Goal: Task Accomplishment & Management: Use online tool/utility

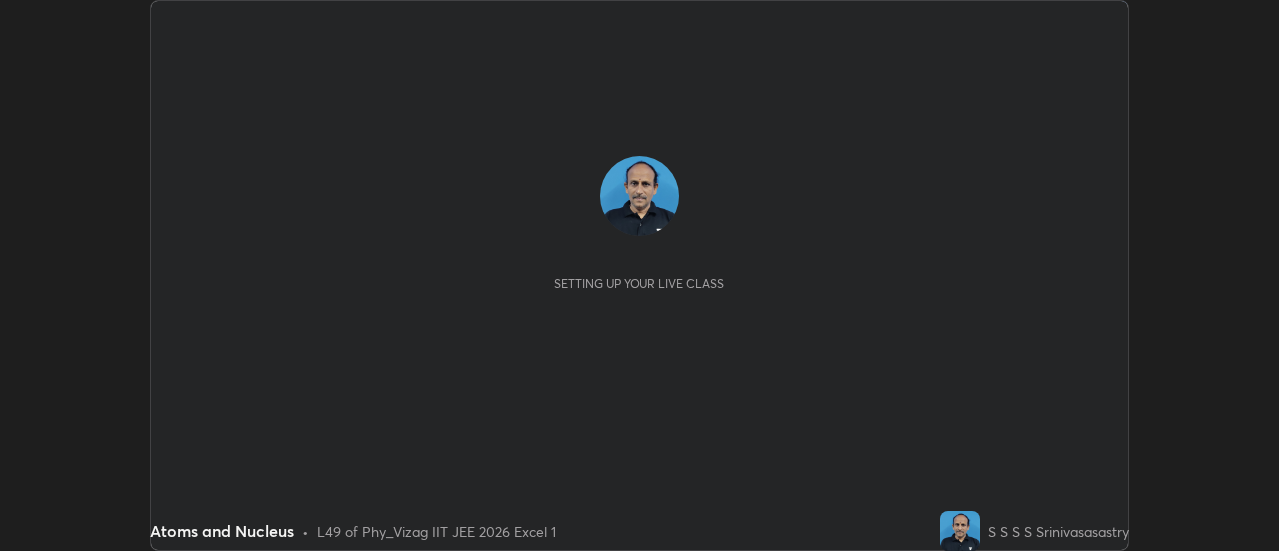
scroll to position [551, 1278]
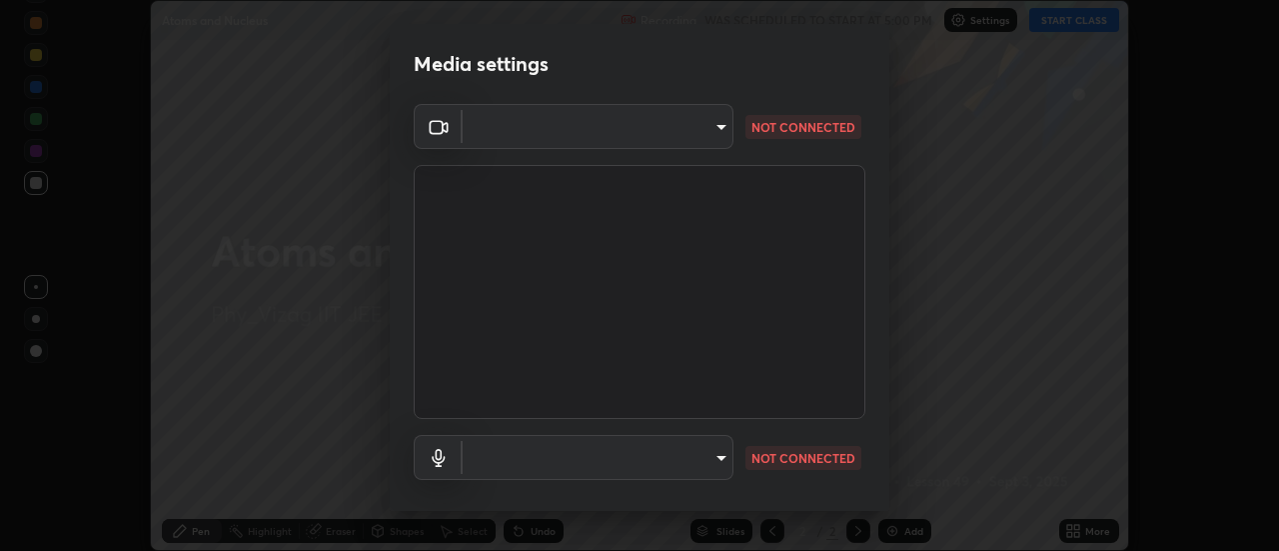
type input "ebf6c6488b735d5a44705984ed2dd2d6451cbc78617e13c2697a09295dc5aede"
type input "a2f9040feec1c67155d6f81bce0f318793adcc0a49472d63cdd1acf5ce755d3e"
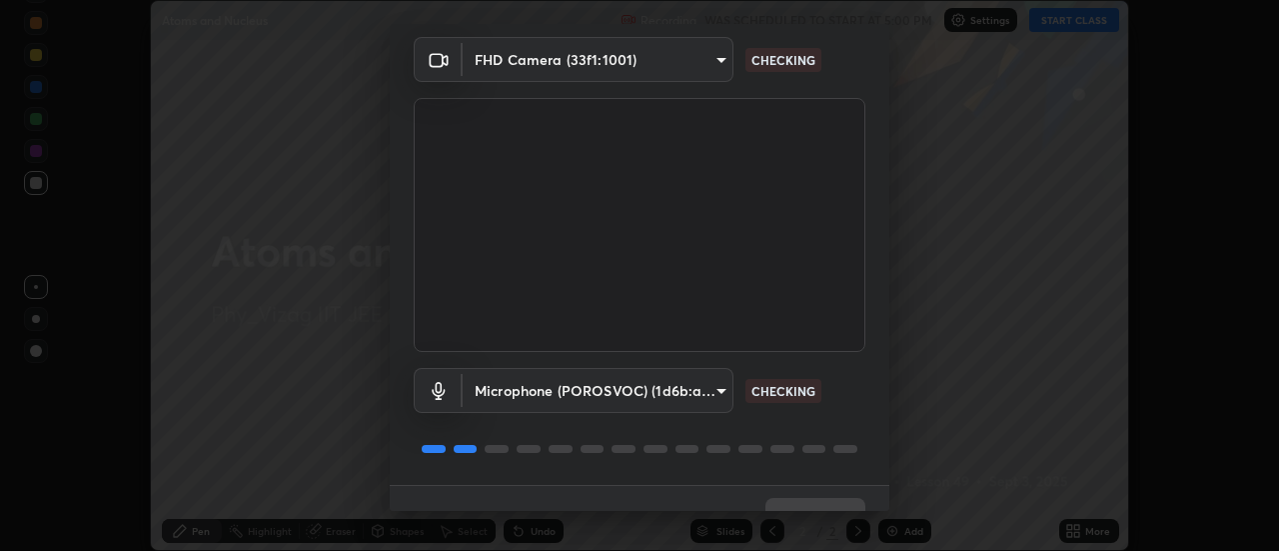
scroll to position [105, 0]
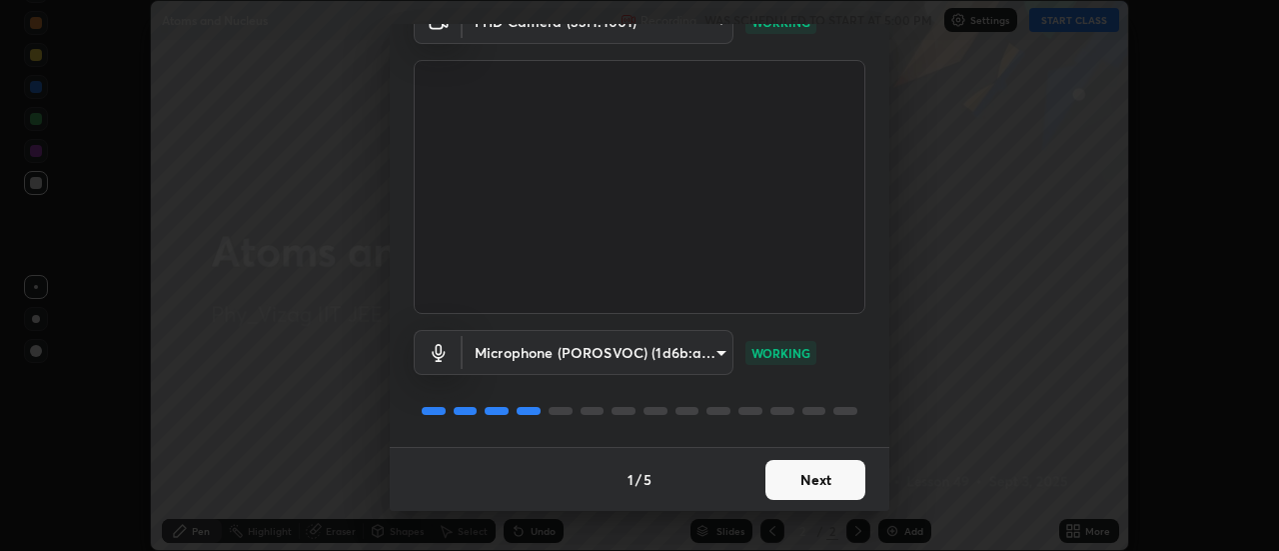
click at [816, 474] on button "Next" at bounding box center [815, 480] width 100 height 40
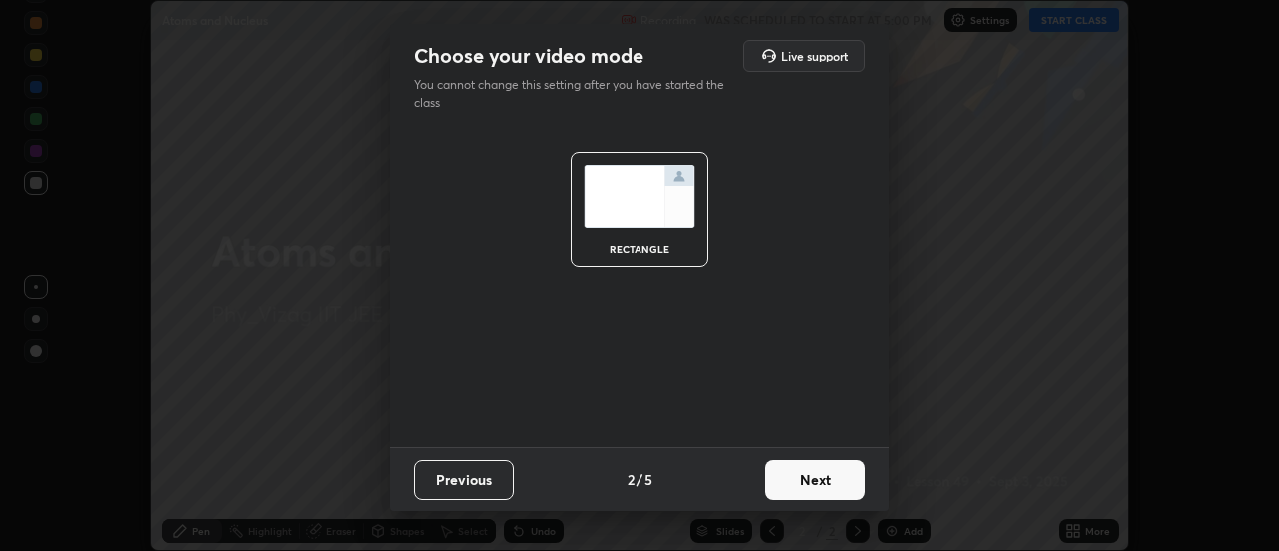
scroll to position [0, 0]
click at [802, 496] on button "Next" at bounding box center [815, 480] width 100 height 40
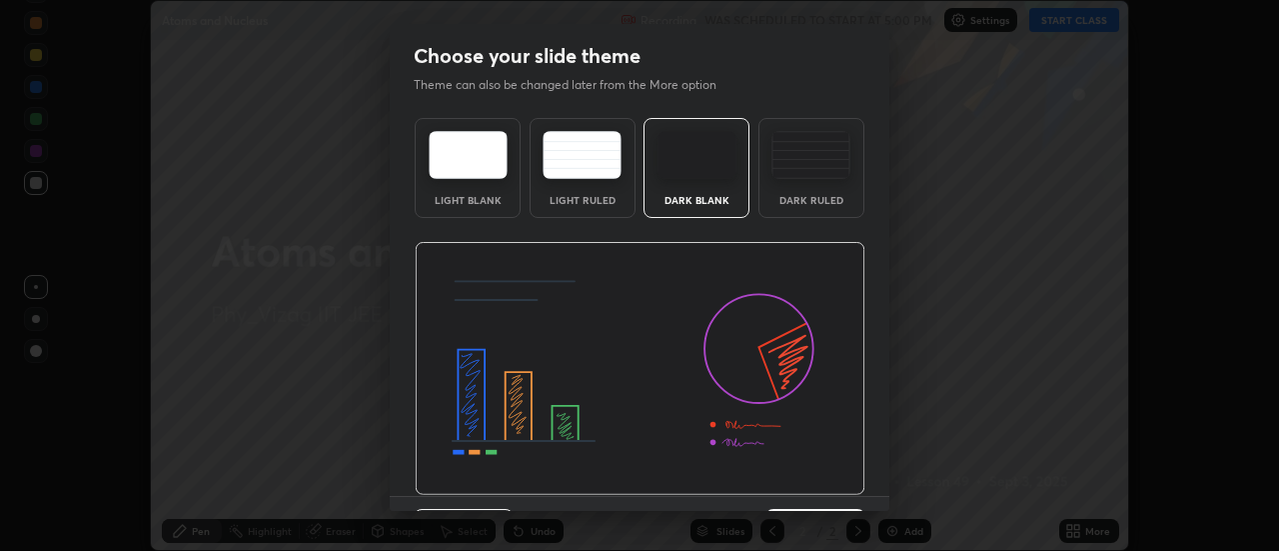
click at [827, 190] on div "Dark Ruled" at bounding box center [812, 168] width 106 height 100
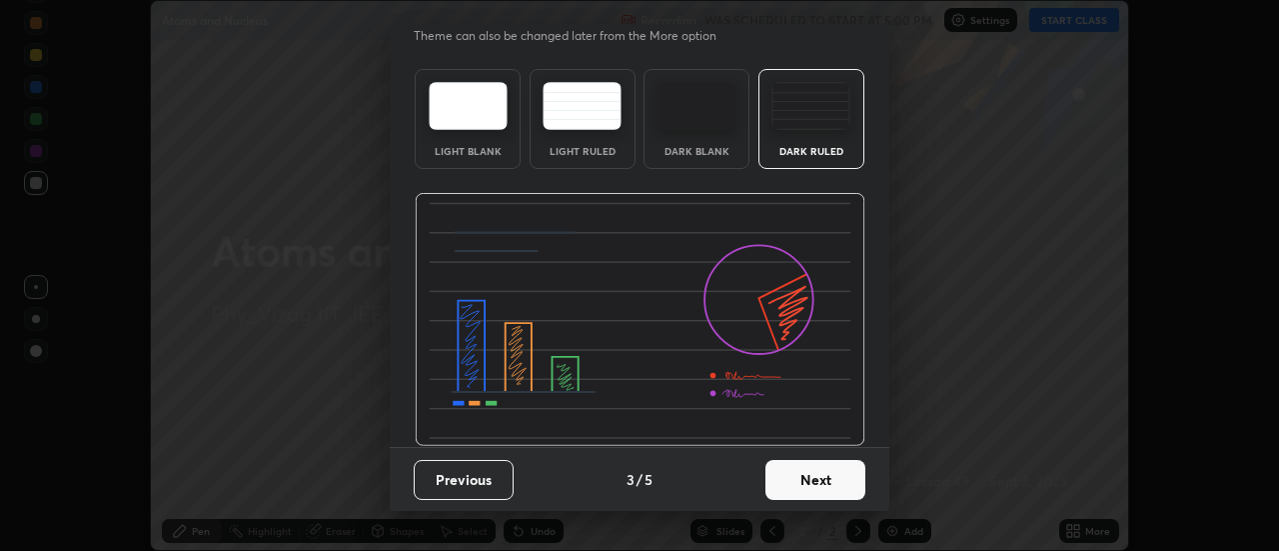
click at [806, 469] on button "Next" at bounding box center [815, 480] width 100 height 40
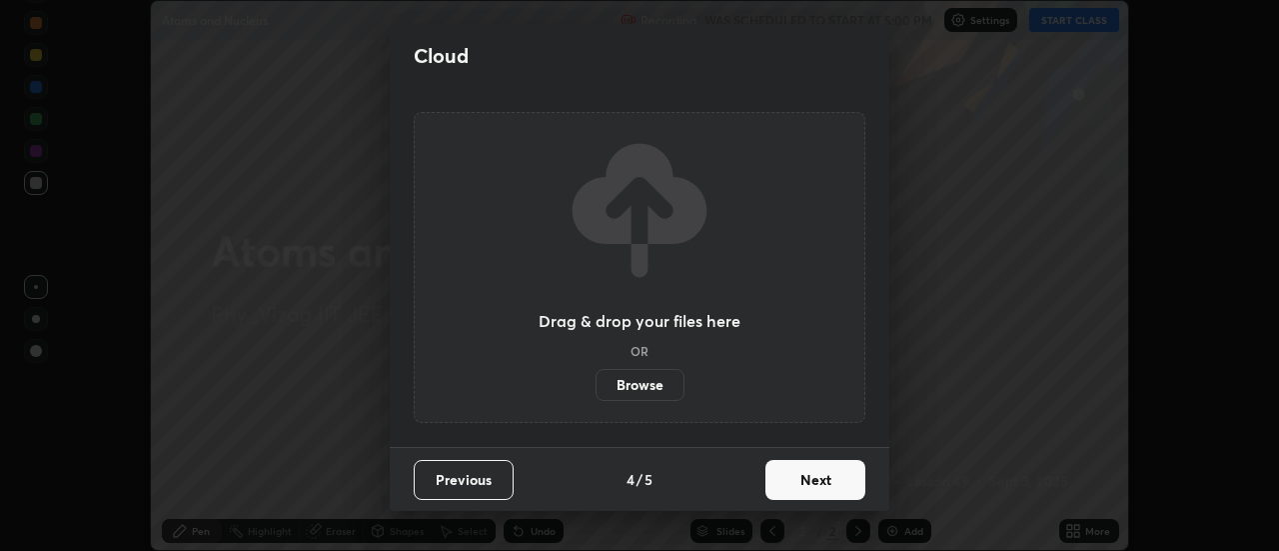
scroll to position [0, 0]
click at [802, 477] on button "Next" at bounding box center [815, 480] width 100 height 40
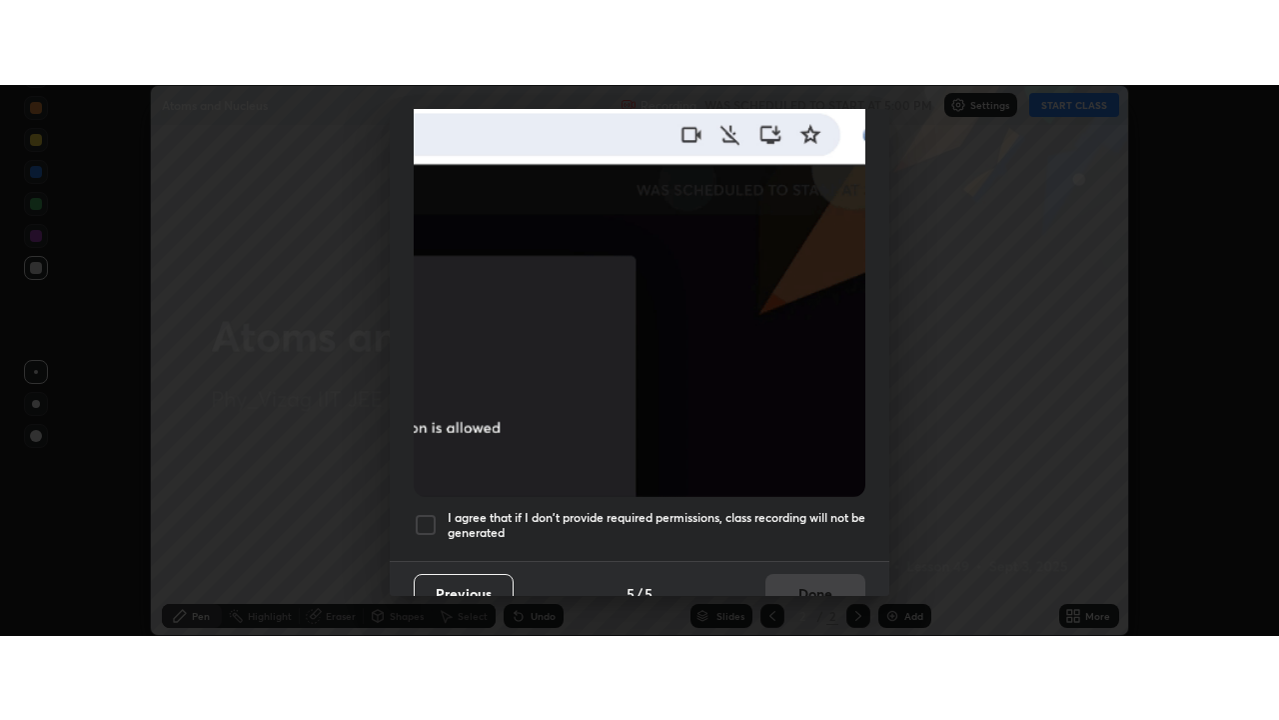
scroll to position [513, 0]
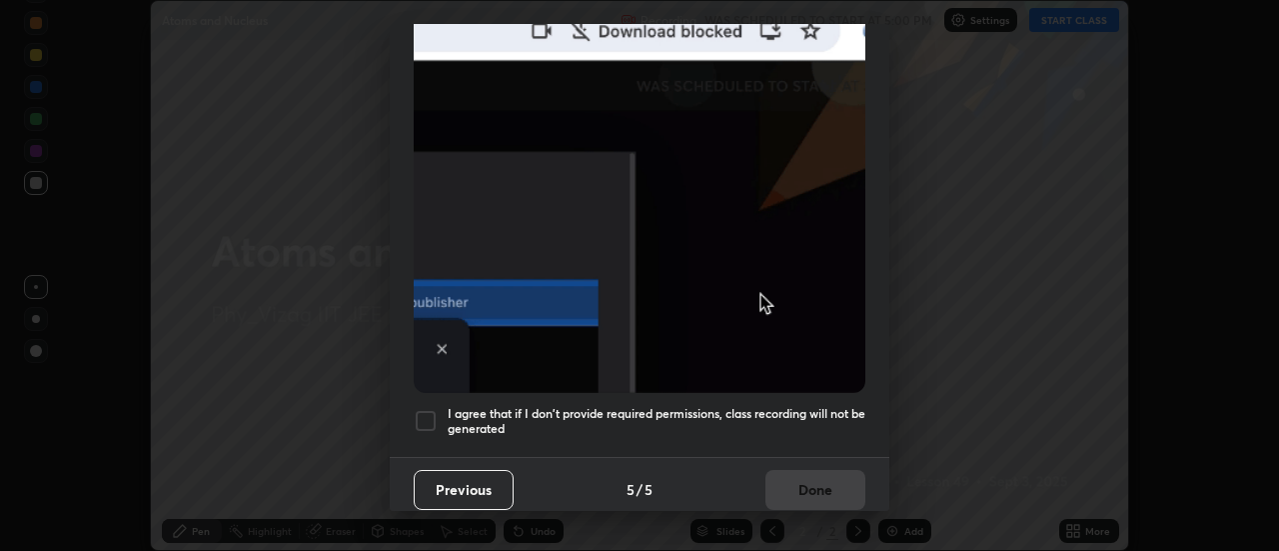
click at [690, 410] on h5 "I agree that if I don't provide required permissions, class recording will not …" at bounding box center [657, 421] width 418 height 31
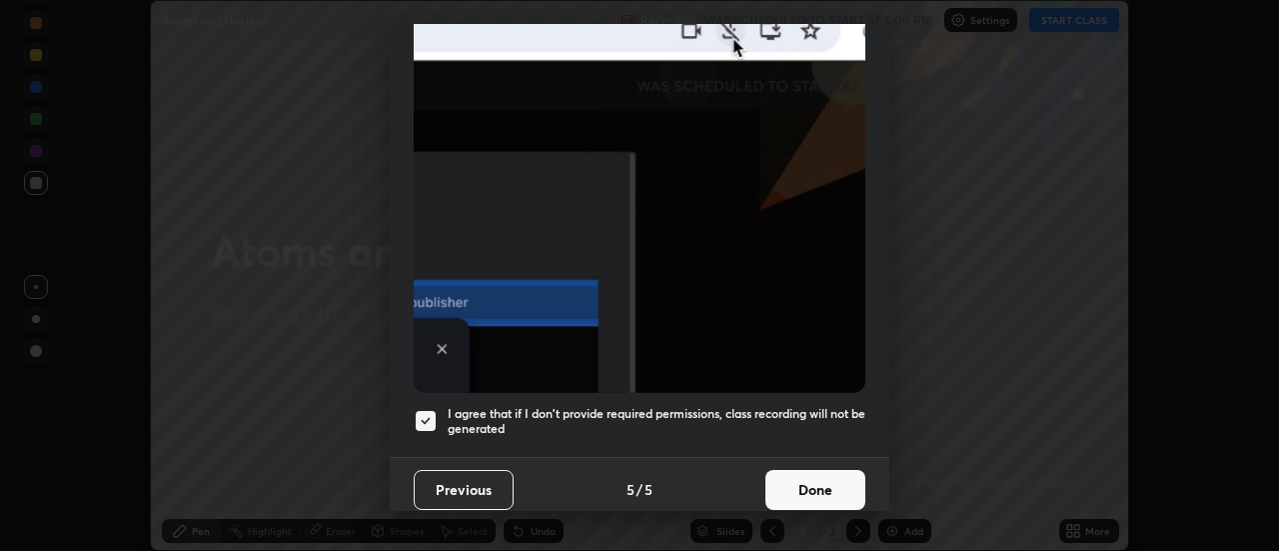
click at [804, 483] on button "Done" at bounding box center [815, 490] width 100 height 40
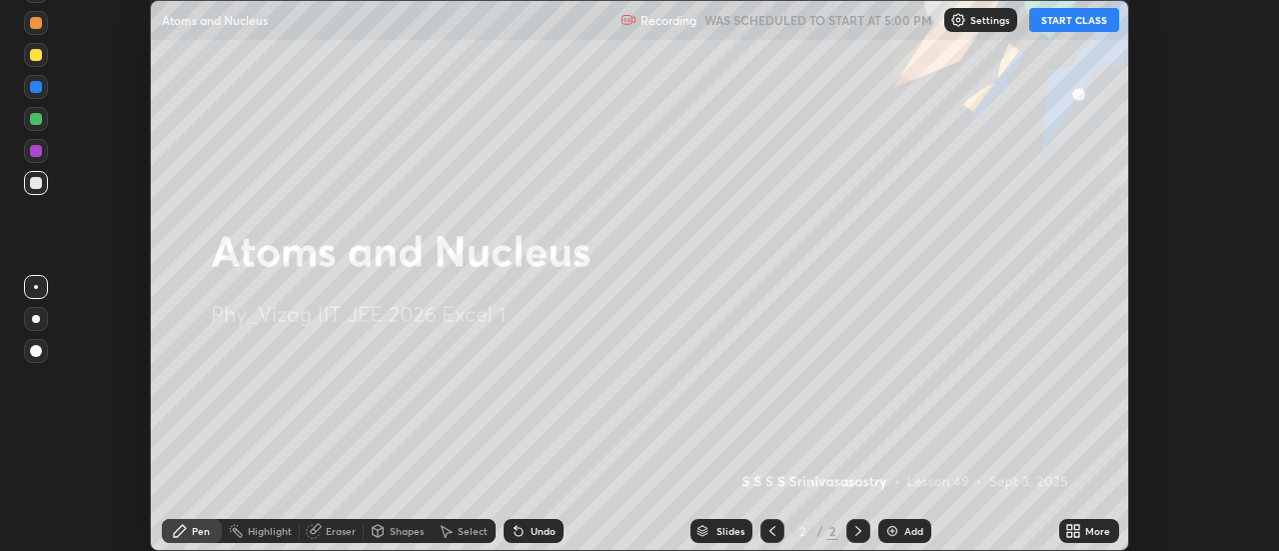
click at [1070, 527] on icon at bounding box center [1069, 527] width 5 height 5
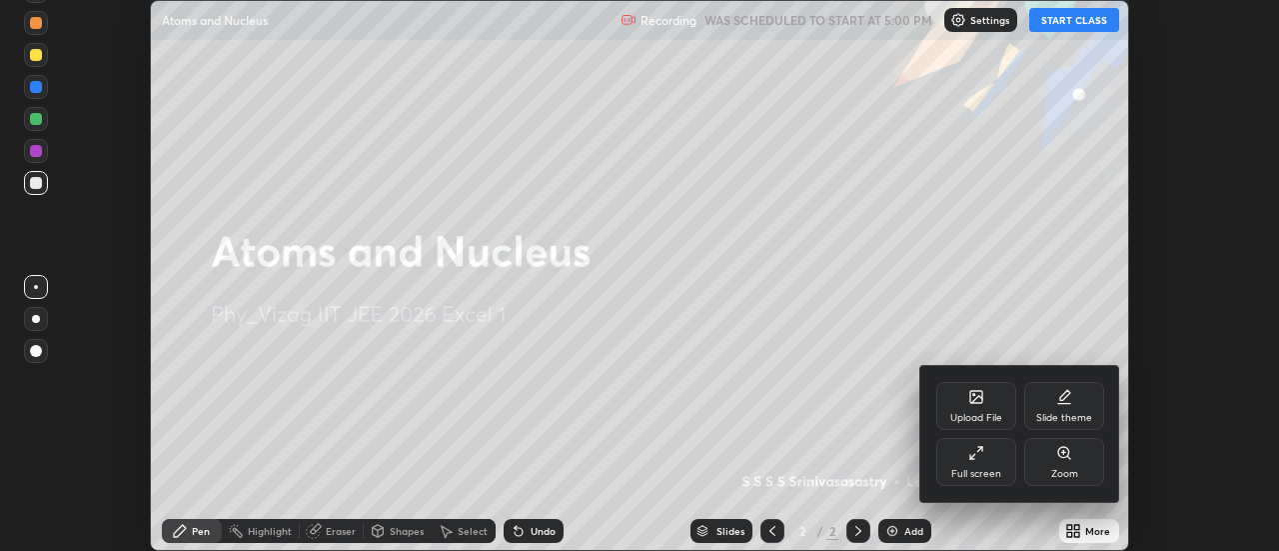
click at [987, 475] on div "Full screen" at bounding box center [976, 474] width 50 height 10
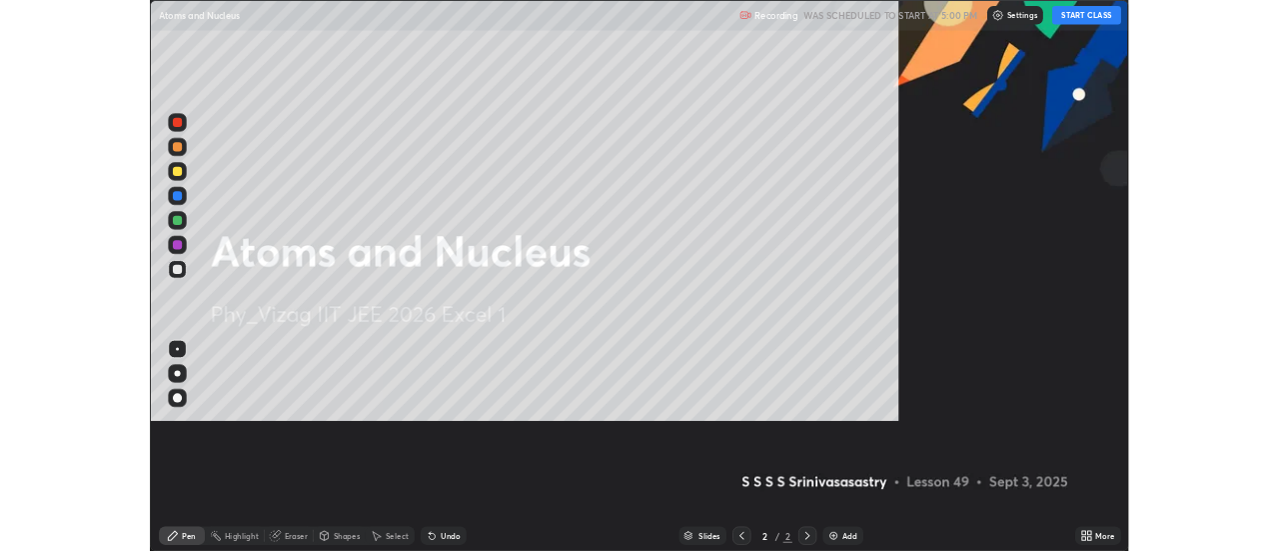
scroll to position [720, 1279]
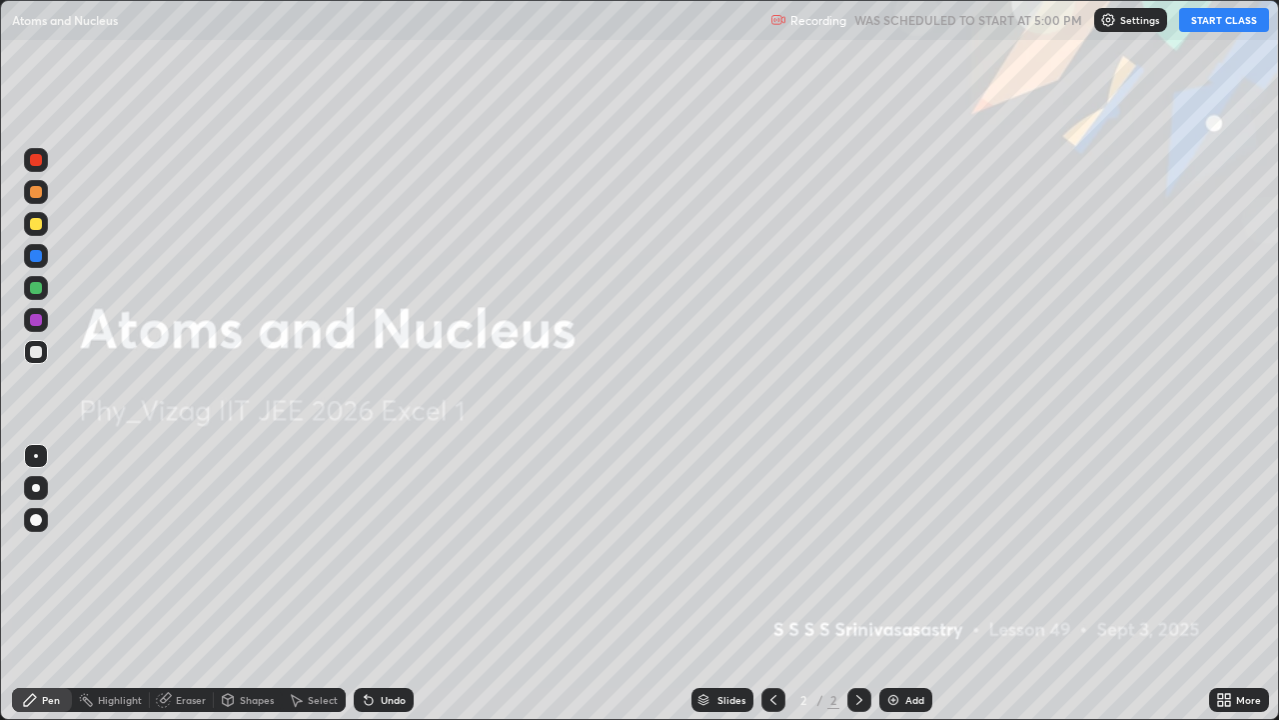
click at [1209, 26] on button "START CLASS" at bounding box center [1224, 20] width 90 height 24
click at [1250, 27] on button "START CLASS" at bounding box center [1224, 20] width 90 height 24
click at [900, 550] on div "Add" at bounding box center [905, 700] width 53 height 24
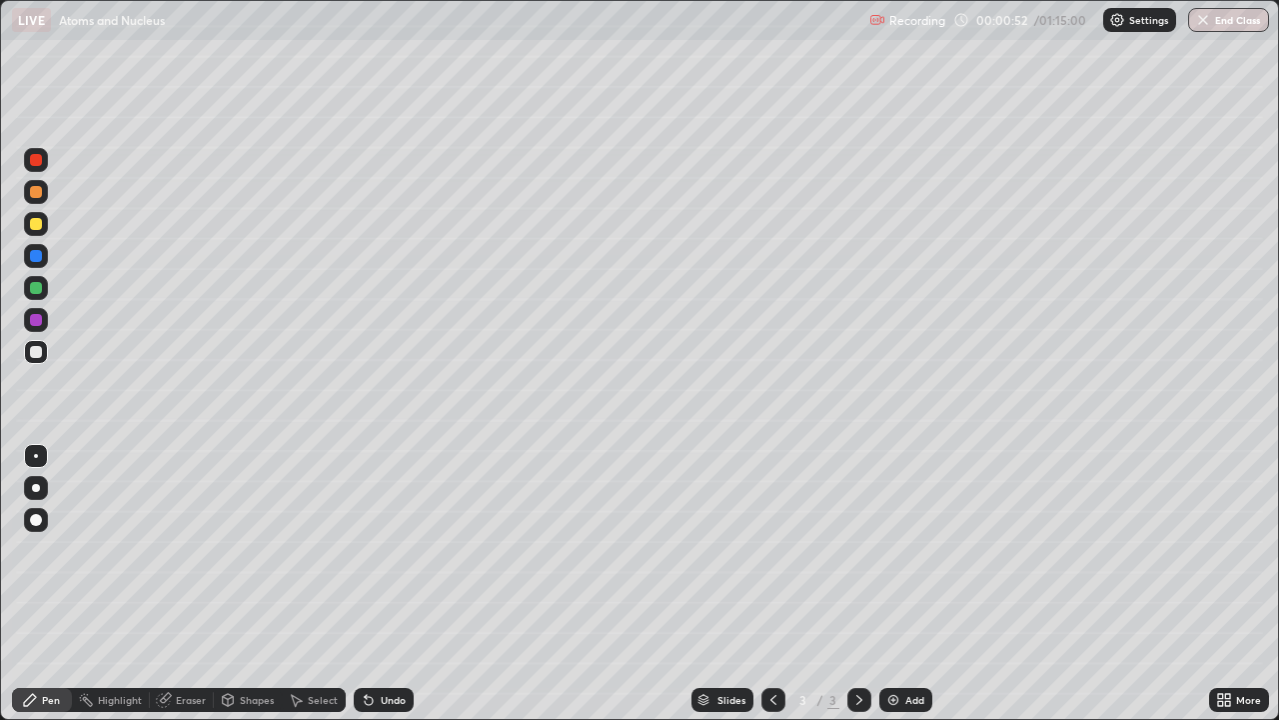
click at [36, 521] on div at bounding box center [36, 520] width 12 height 12
click at [392, 550] on div "Undo" at bounding box center [393, 700] width 25 height 10
click at [387, 550] on div "Undo" at bounding box center [384, 700] width 60 height 24
click at [388, 550] on div "Undo" at bounding box center [384, 700] width 60 height 24
click at [263, 550] on div "Shapes" at bounding box center [257, 700] width 34 height 10
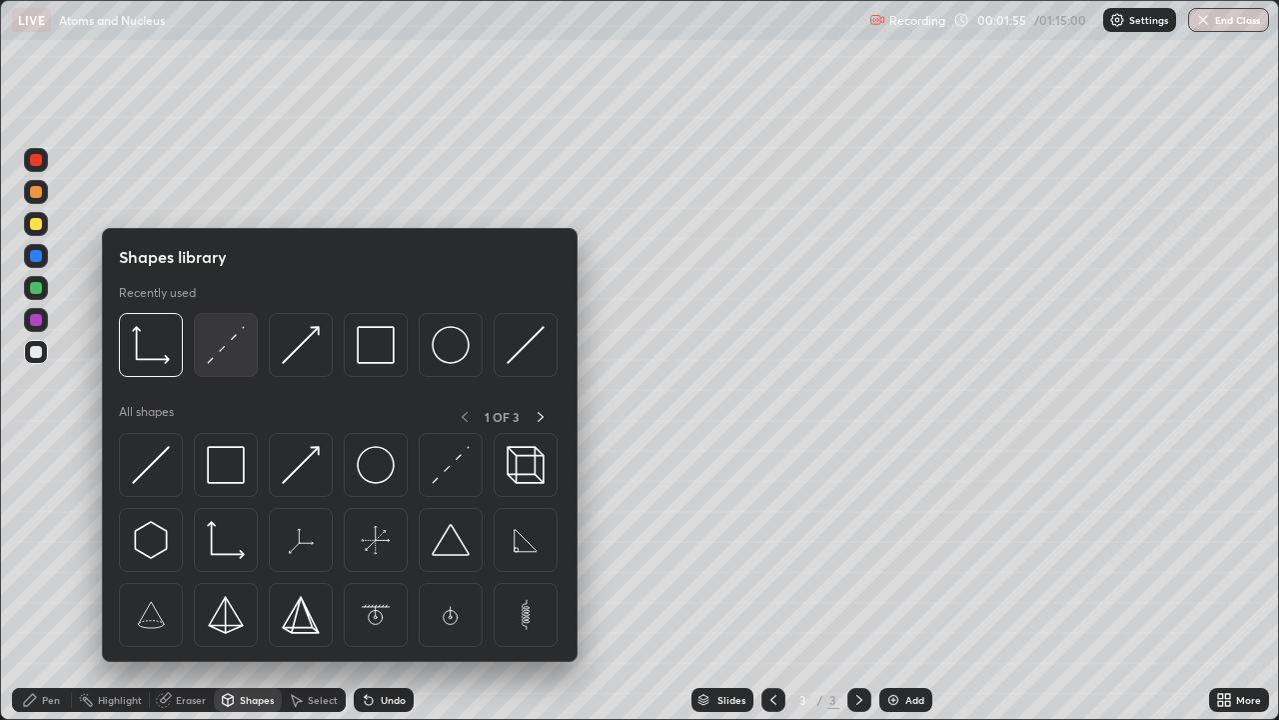
click at [239, 361] on img at bounding box center [226, 345] width 38 height 38
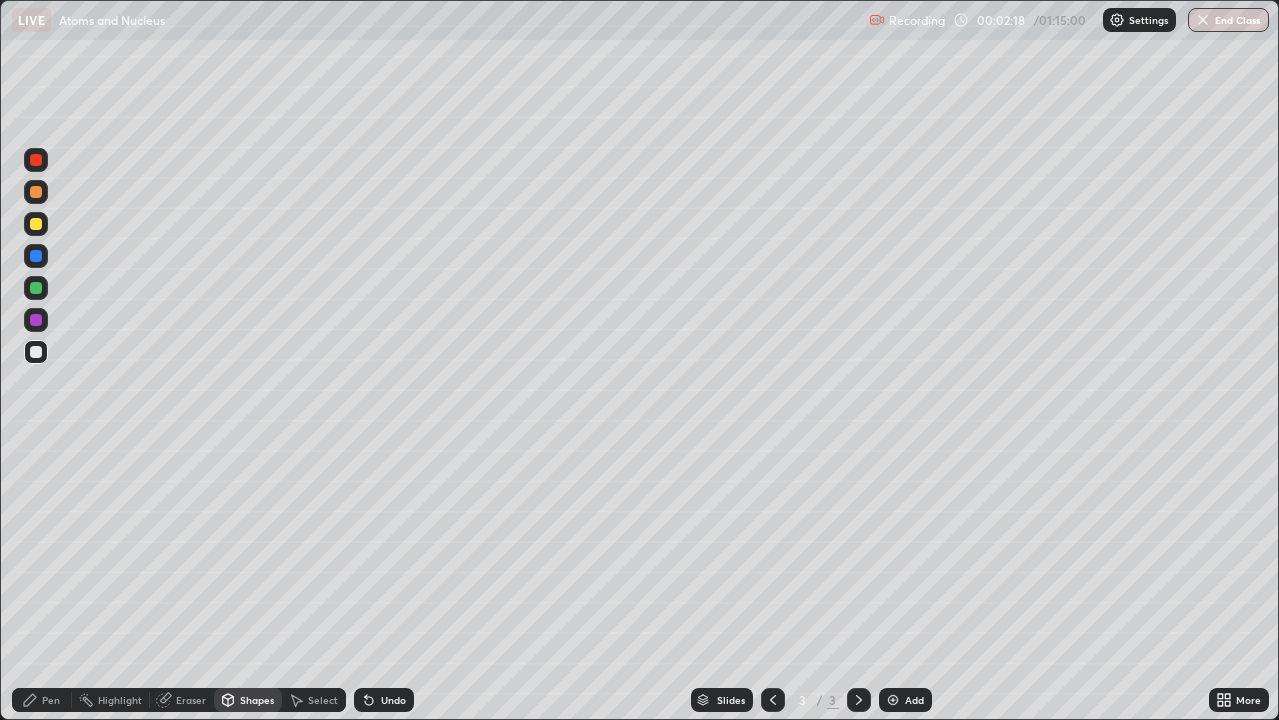
click at [390, 550] on div "Undo" at bounding box center [393, 700] width 25 height 10
click at [59, 550] on div "Pen" at bounding box center [51, 700] width 18 height 10
click at [252, 550] on div "Shapes" at bounding box center [257, 700] width 34 height 10
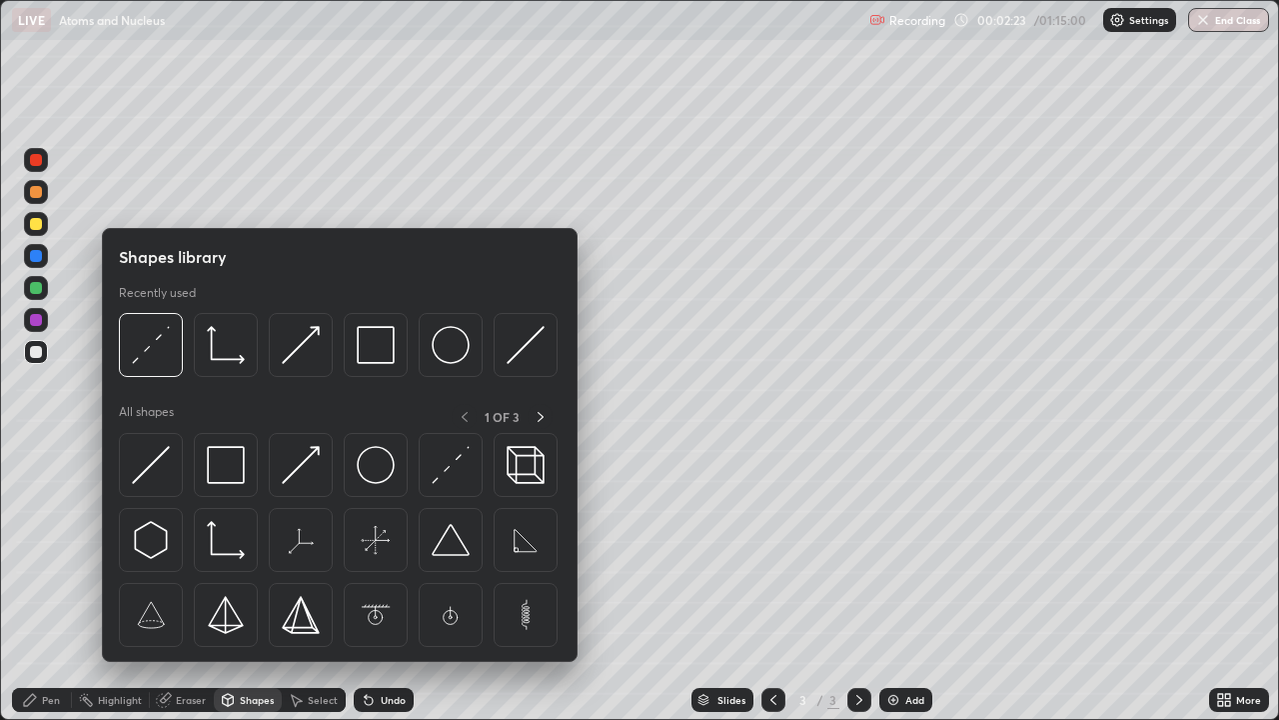
click at [376, 550] on div "Undo" at bounding box center [384, 700] width 60 height 24
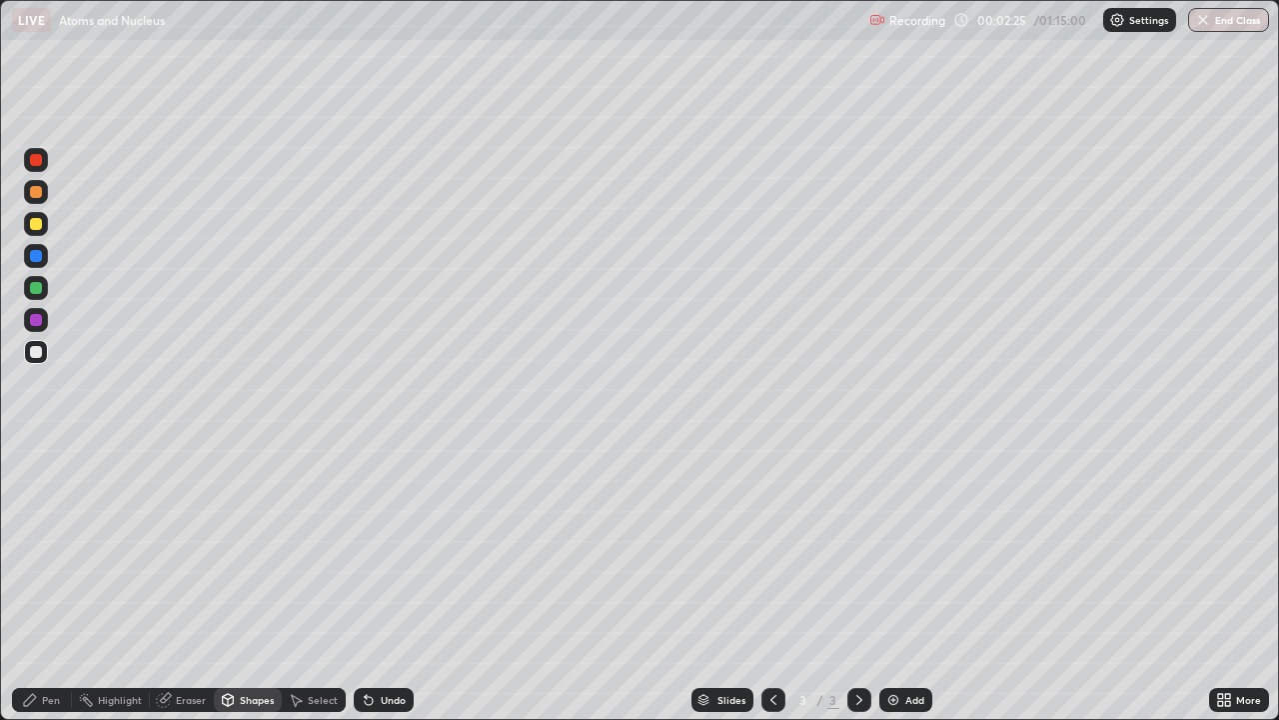
click at [48, 550] on div "Pen" at bounding box center [51, 700] width 18 height 10
click at [257, 550] on div "Shapes" at bounding box center [257, 700] width 34 height 10
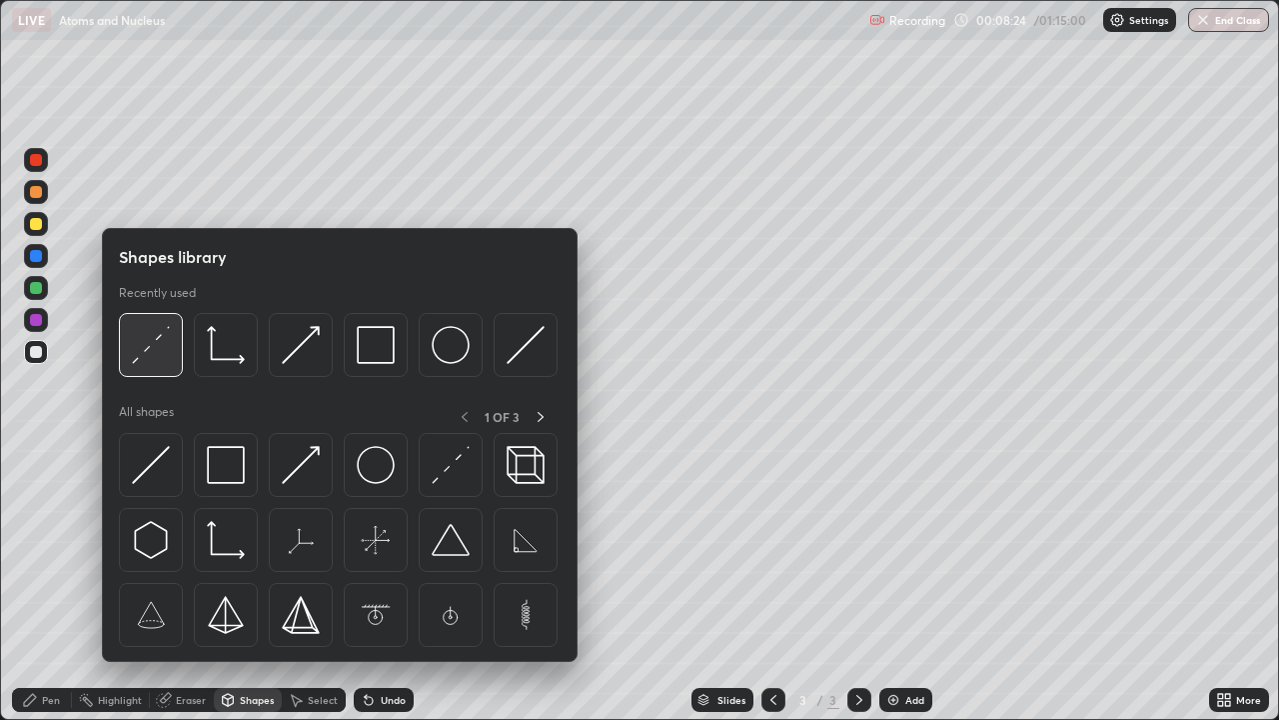
click at [162, 358] on img at bounding box center [151, 345] width 38 height 38
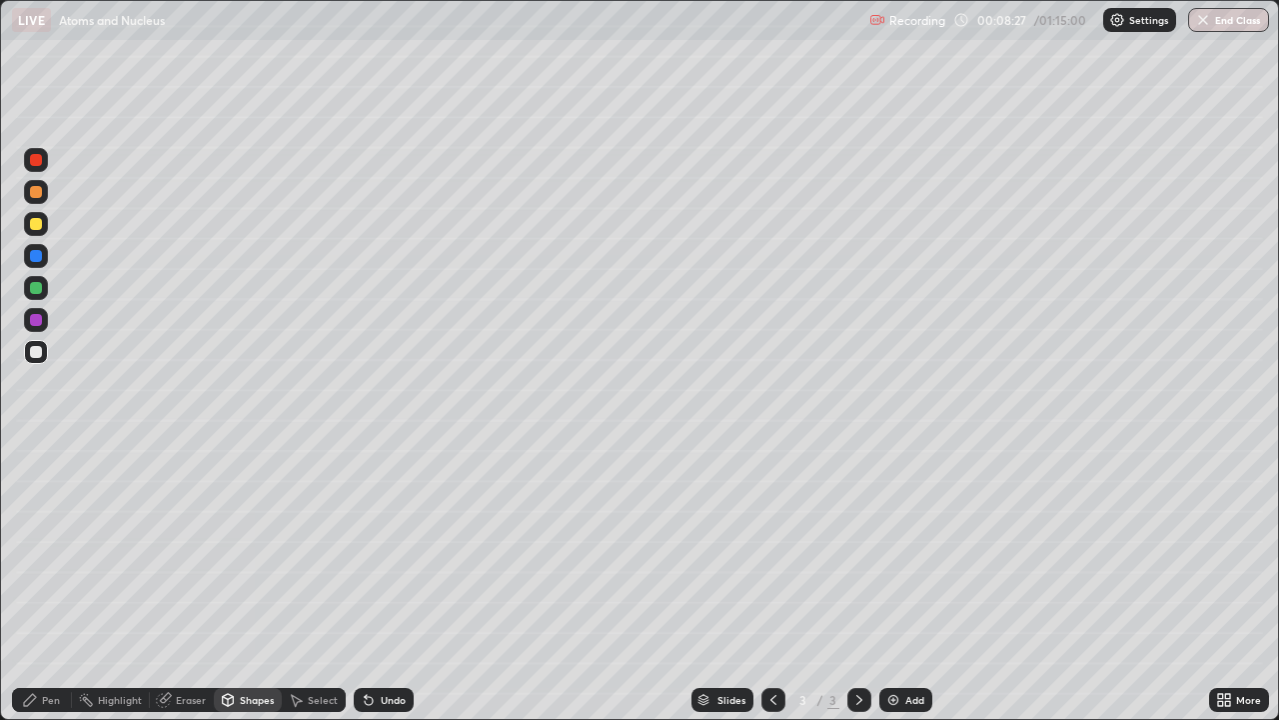
click at [63, 550] on div "Pen" at bounding box center [42, 700] width 60 height 24
click at [906, 550] on div "Add" at bounding box center [914, 700] width 19 height 10
click at [45, 161] on div at bounding box center [36, 160] width 24 height 24
click at [39, 350] on div at bounding box center [36, 352] width 12 height 12
click at [198, 550] on div "Eraser" at bounding box center [191, 700] width 30 height 10
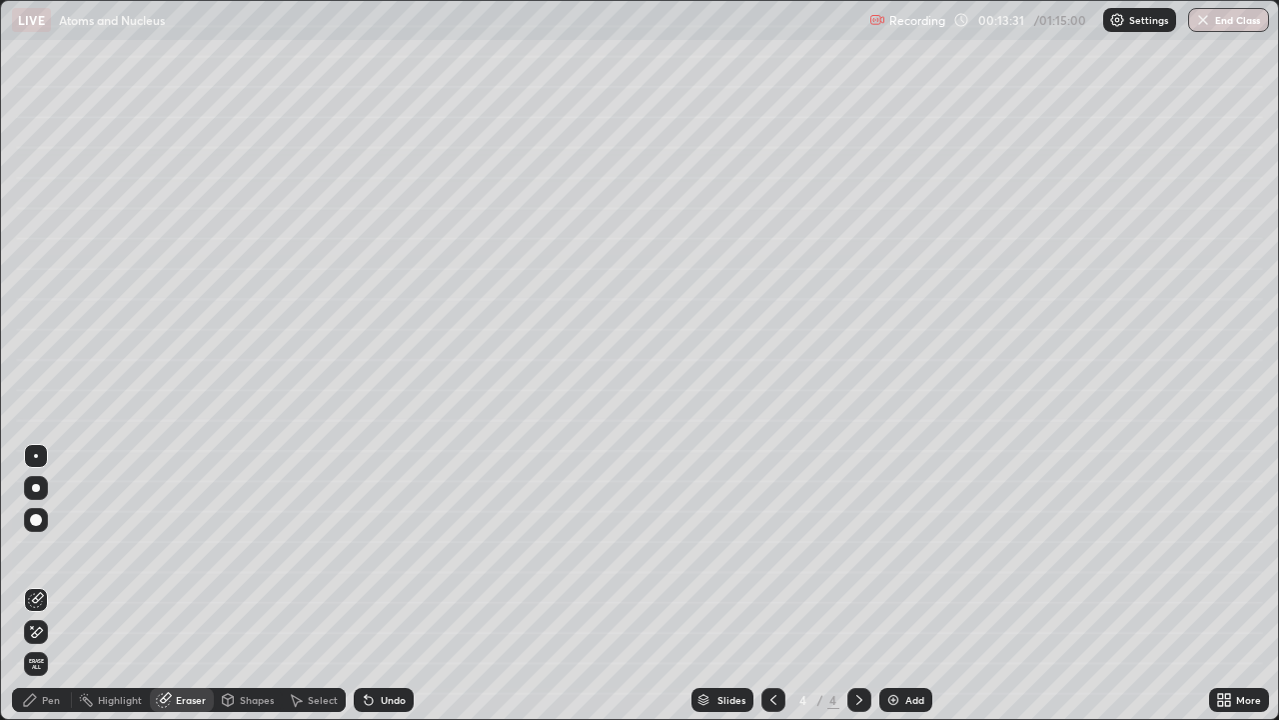
click at [56, 550] on div "Pen" at bounding box center [51, 700] width 18 height 10
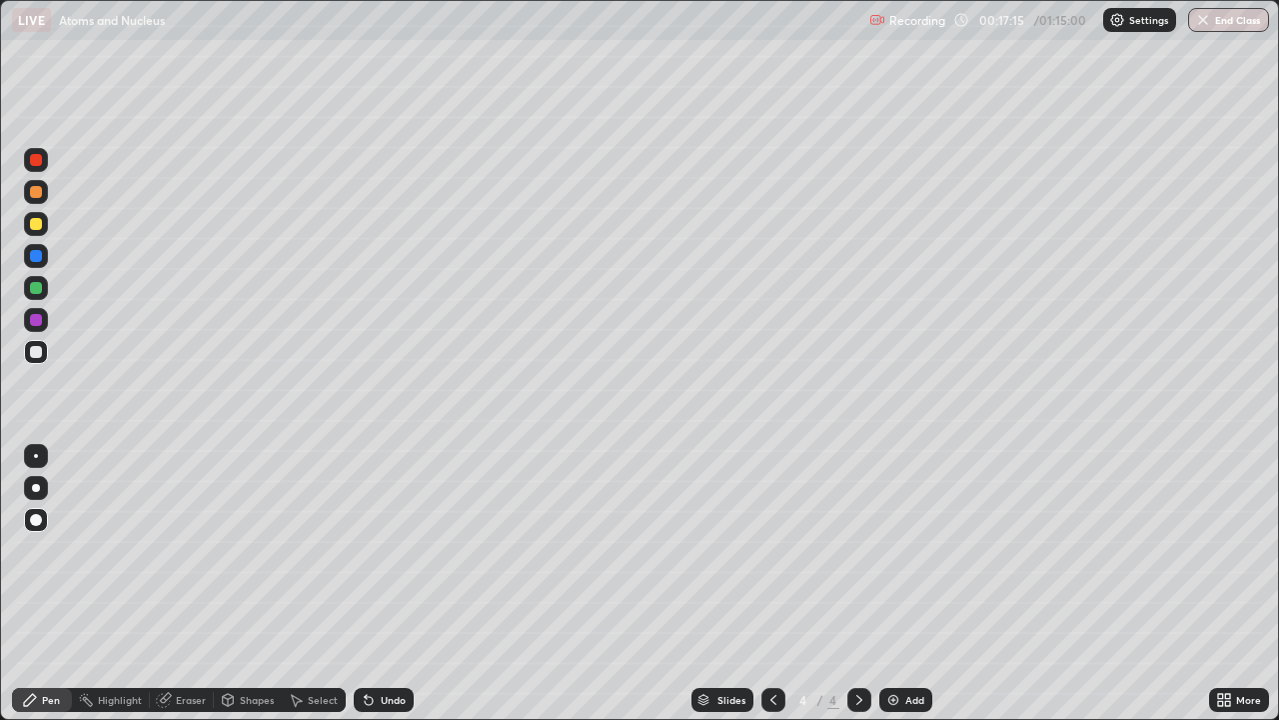
click at [894, 550] on img at bounding box center [893, 700] width 16 height 16
click at [391, 550] on div "Undo" at bounding box center [393, 700] width 25 height 10
click at [263, 550] on div "Shapes" at bounding box center [257, 700] width 34 height 10
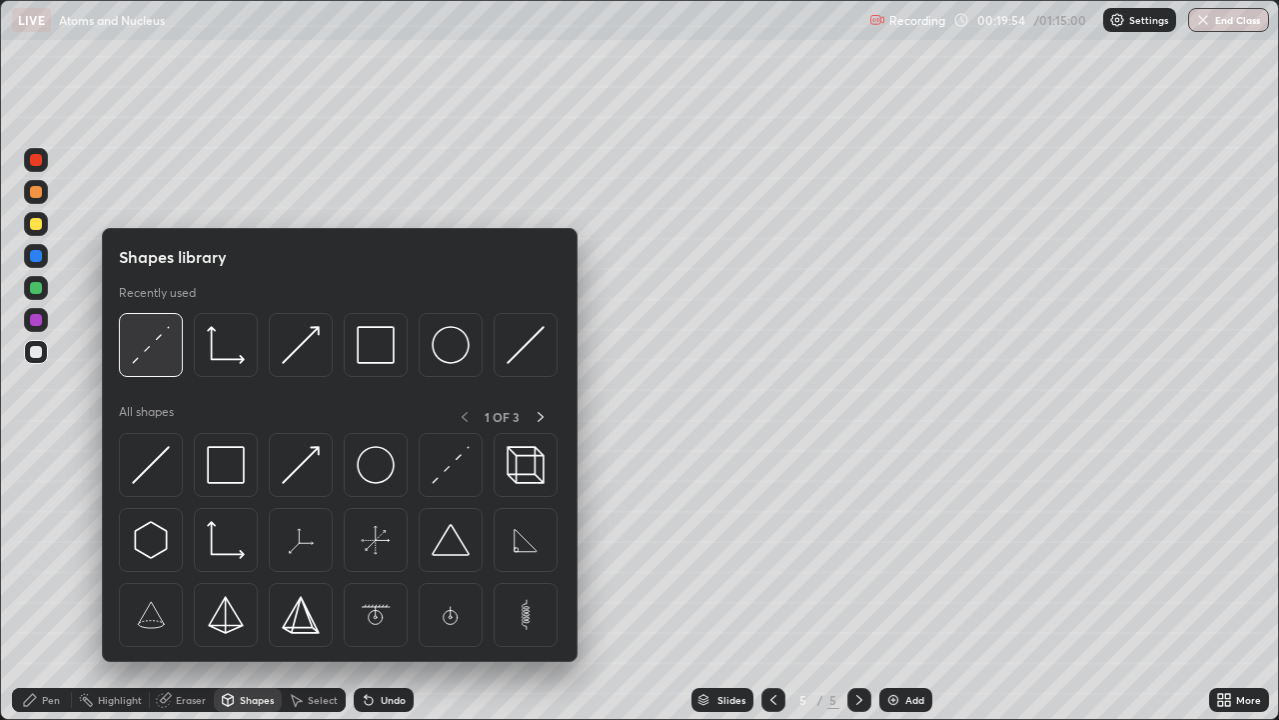
click at [165, 361] on img at bounding box center [151, 345] width 38 height 38
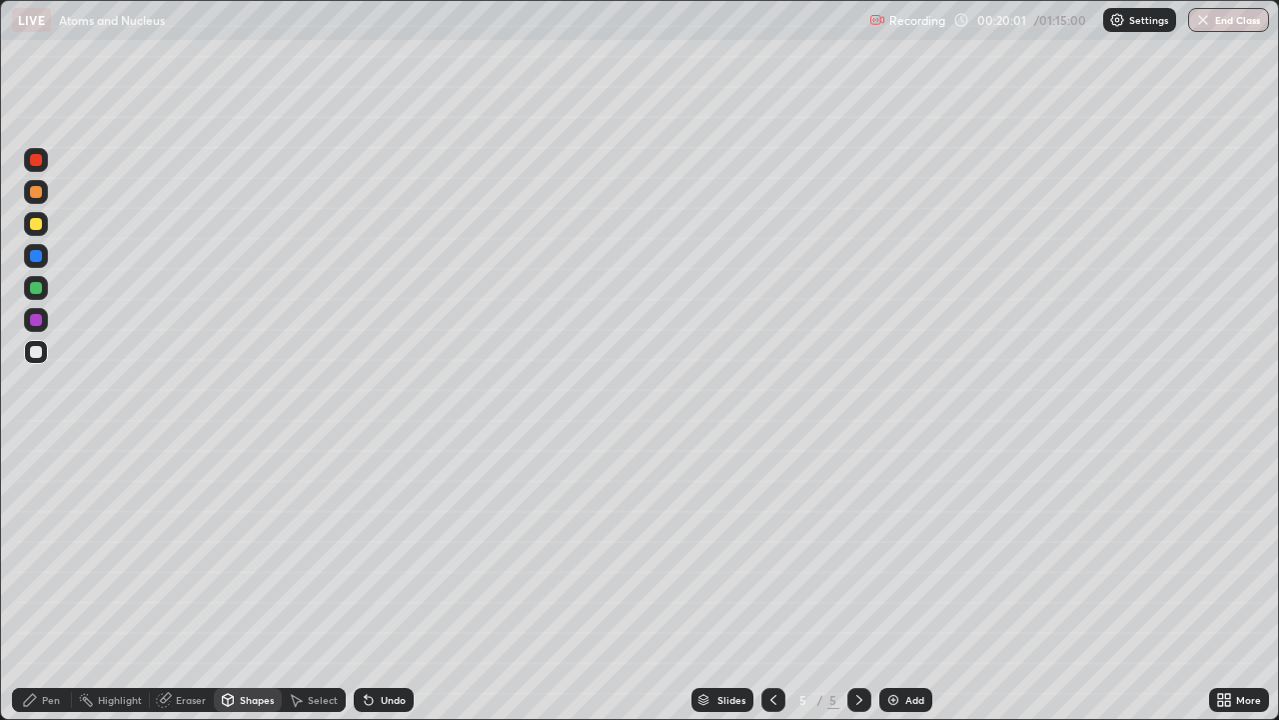
click at [48, 550] on div "Pen" at bounding box center [51, 700] width 18 height 10
click at [262, 550] on div "Shapes" at bounding box center [257, 700] width 34 height 10
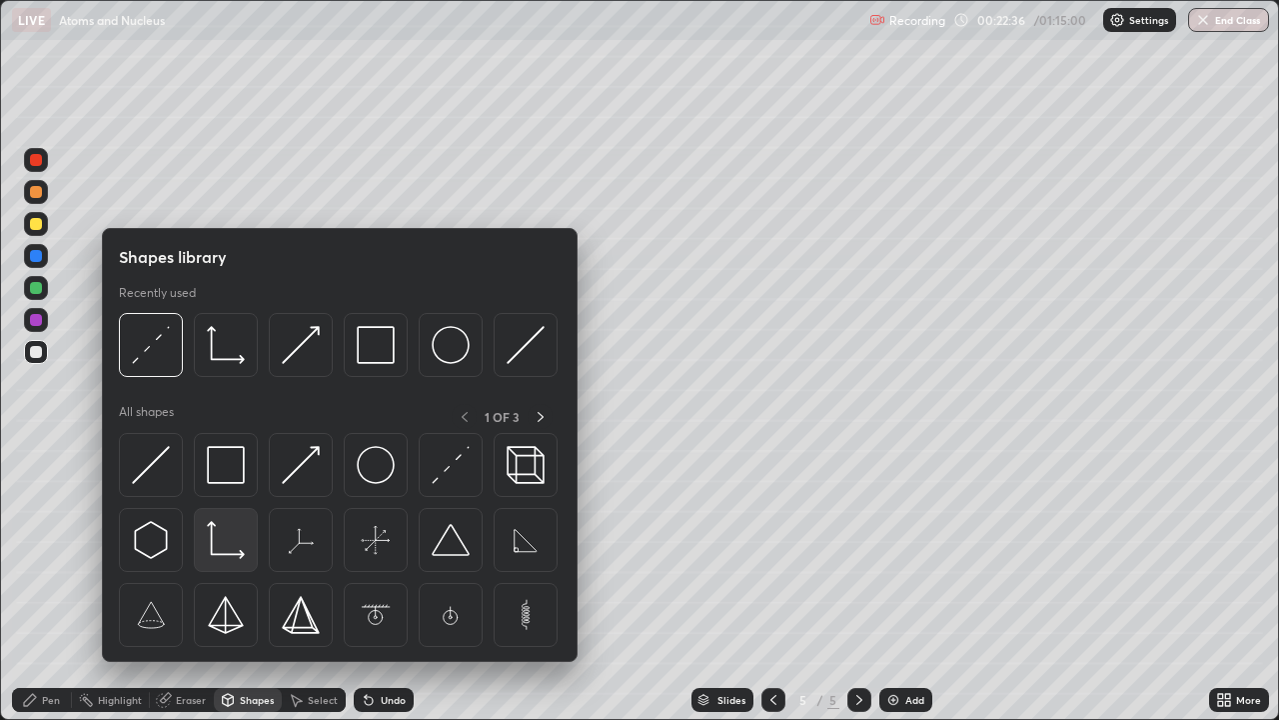
click at [228, 537] on img at bounding box center [226, 540] width 38 height 38
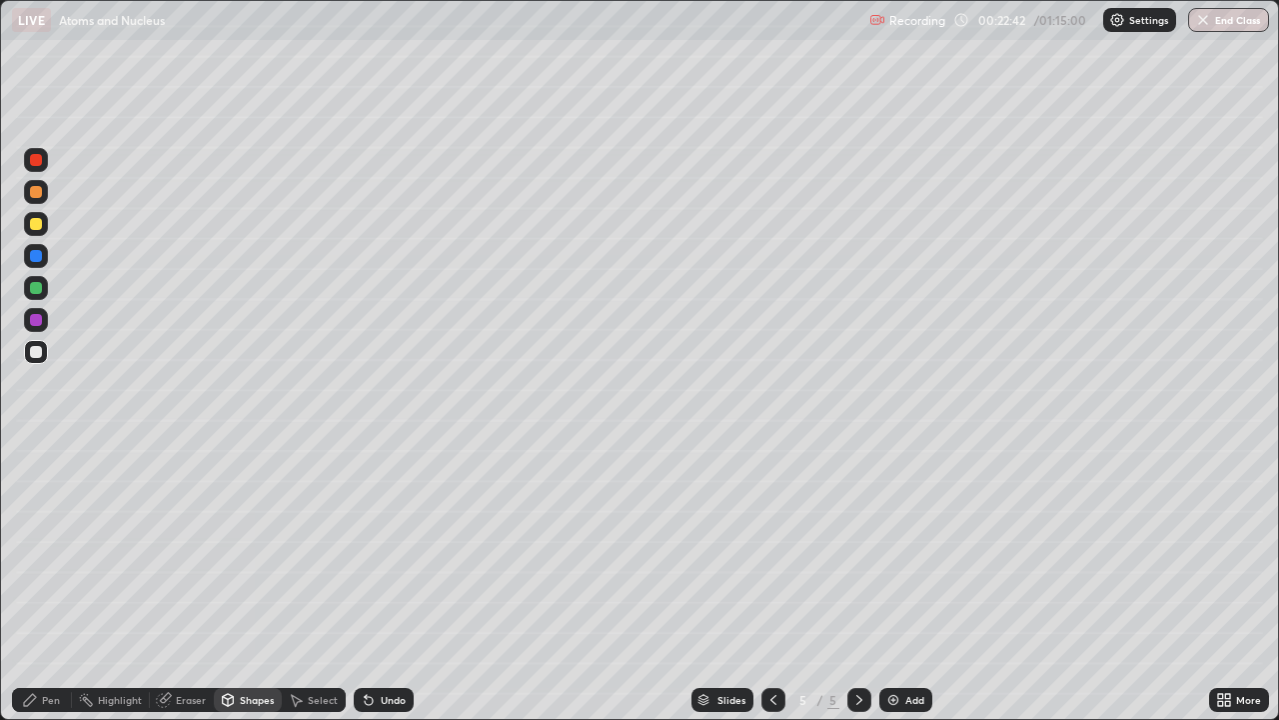
click at [51, 550] on div "Pen" at bounding box center [51, 700] width 18 height 10
click at [905, 550] on div "Add" at bounding box center [914, 700] width 19 height 10
click at [394, 550] on div "Undo" at bounding box center [393, 700] width 25 height 10
click at [41, 161] on div at bounding box center [36, 160] width 12 height 12
click at [37, 349] on div at bounding box center [36, 352] width 12 height 12
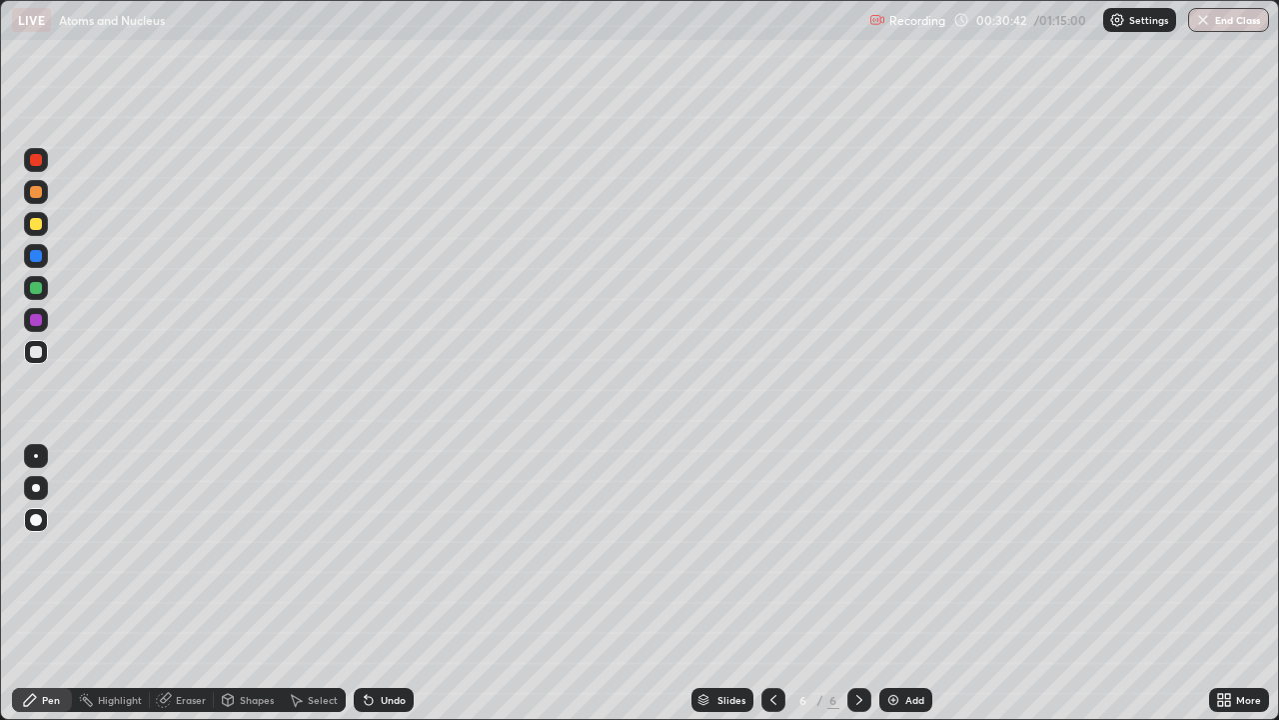
click at [912, 550] on div "Add" at bounding box center [914, 700] width 19 height 10
click at [199, 550] on div "Eraser" at bounding box center [191, 700] width 30 height 10
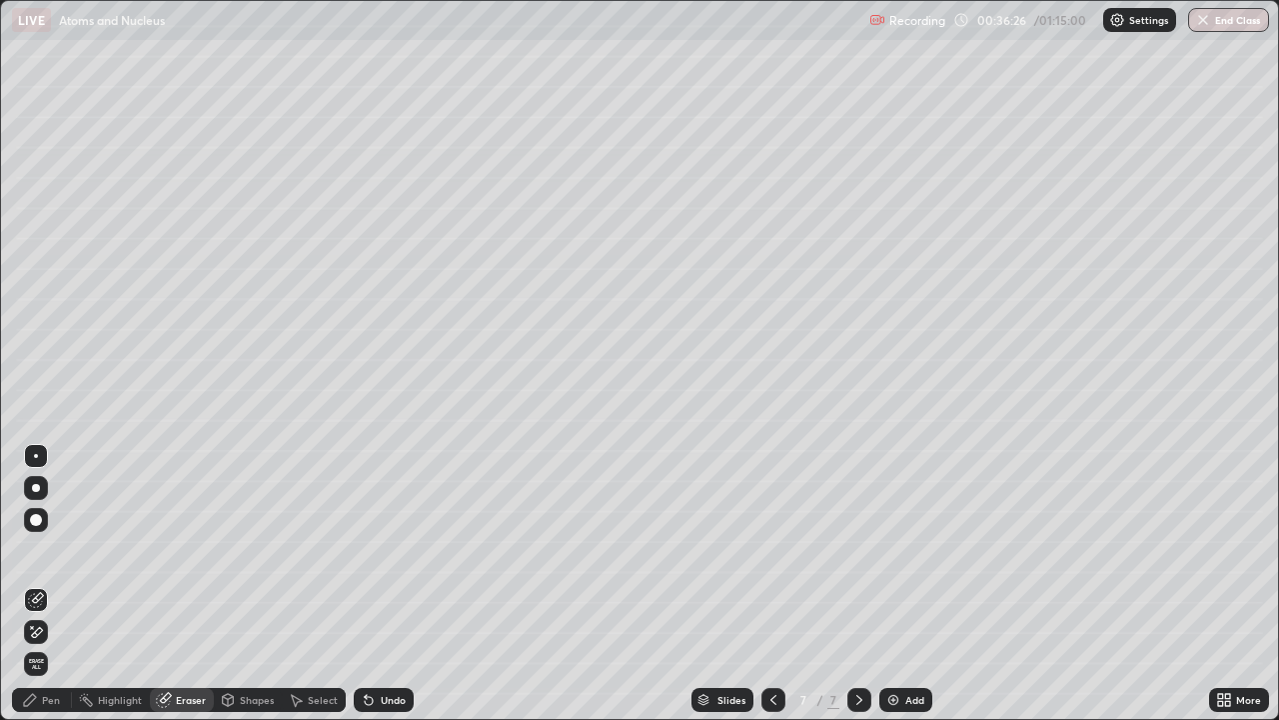
click at [61, 550] on div "Pen" at bounding box center [42, 700] width 60 height 24
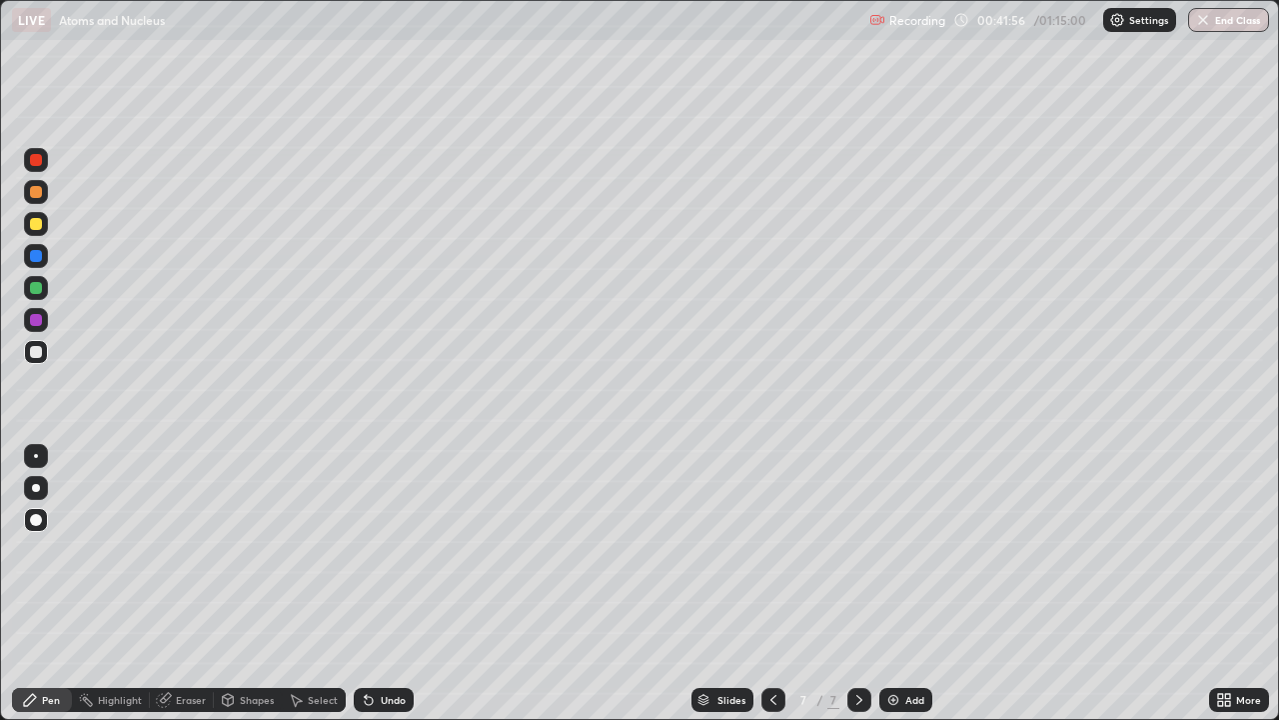
click at [905, 550] on div "Add" at bounding box center [914, 700] width 19 height 10
click at [185, 550] on div "Eraser" at bounding box center [191, 700] width 30 height 10
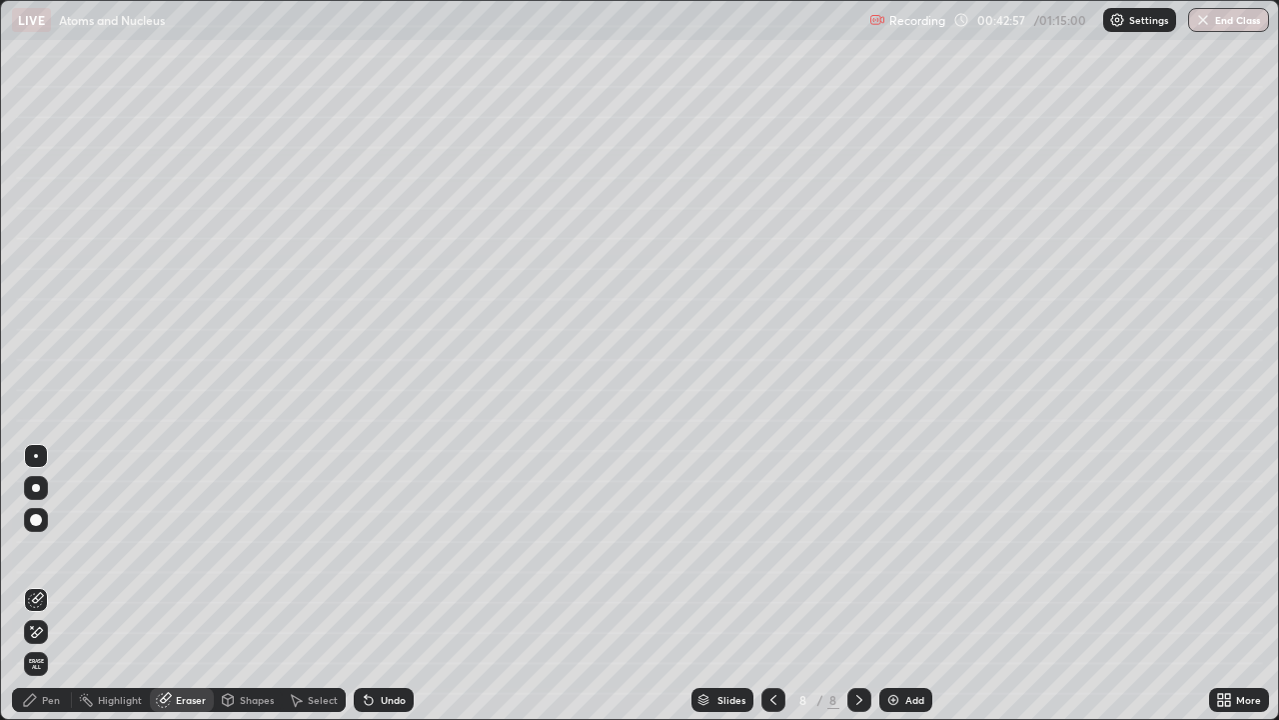
click at [58, 550] on div "Pen" at bounding box center [51, 700] width 18 height 10
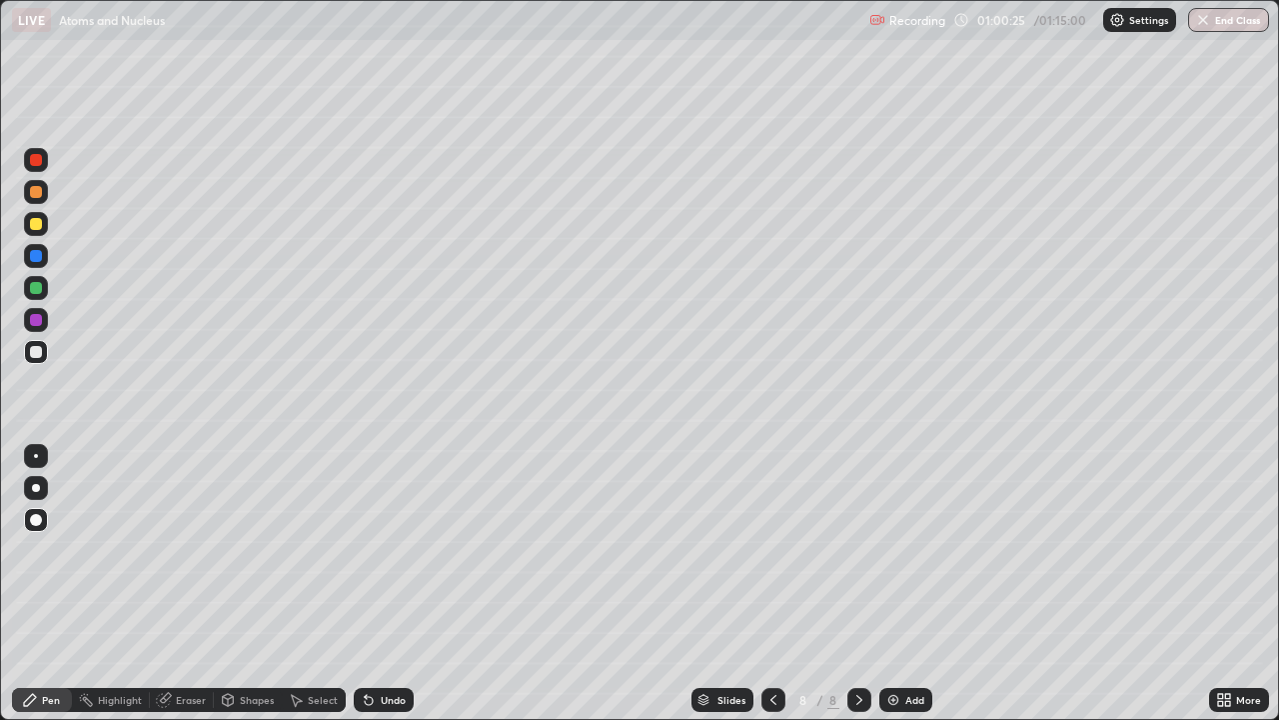
click at [1222, 30] on button "End Class" at bounding box center [1228, 20] width 81 height 24
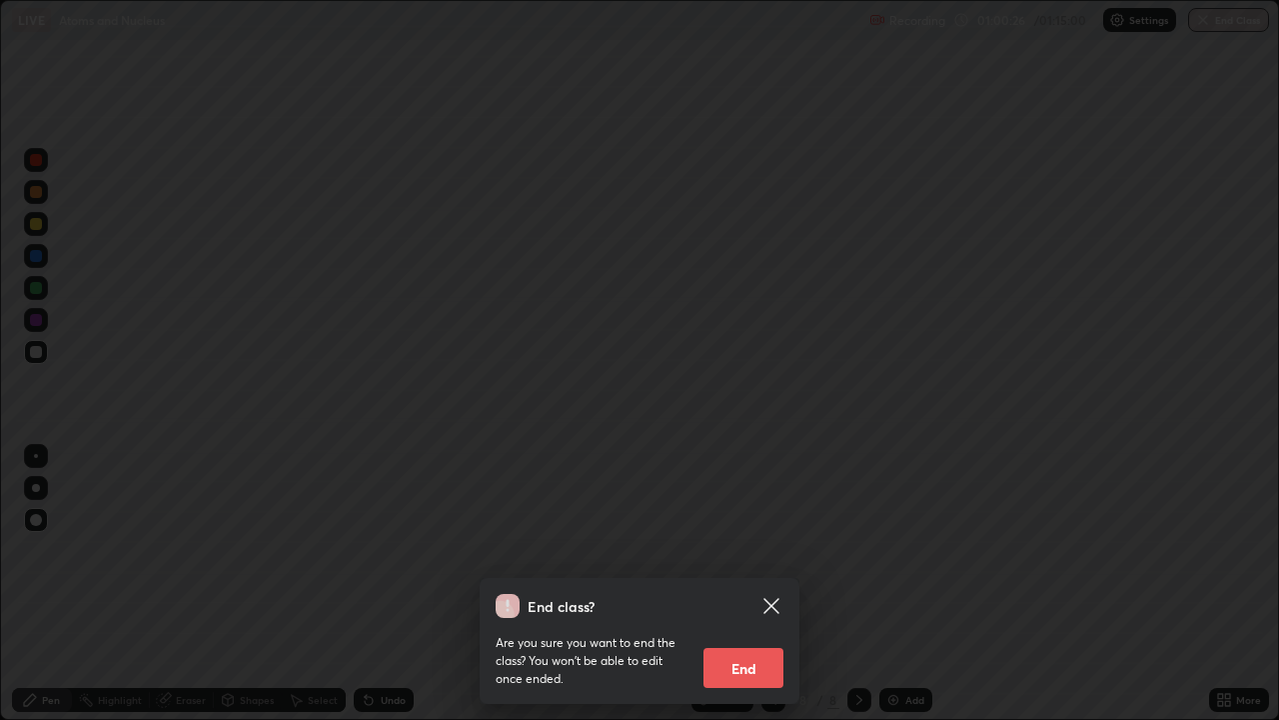
click at [745, 550] on button "End" at bounding box center [744, 668] width 80 height 40
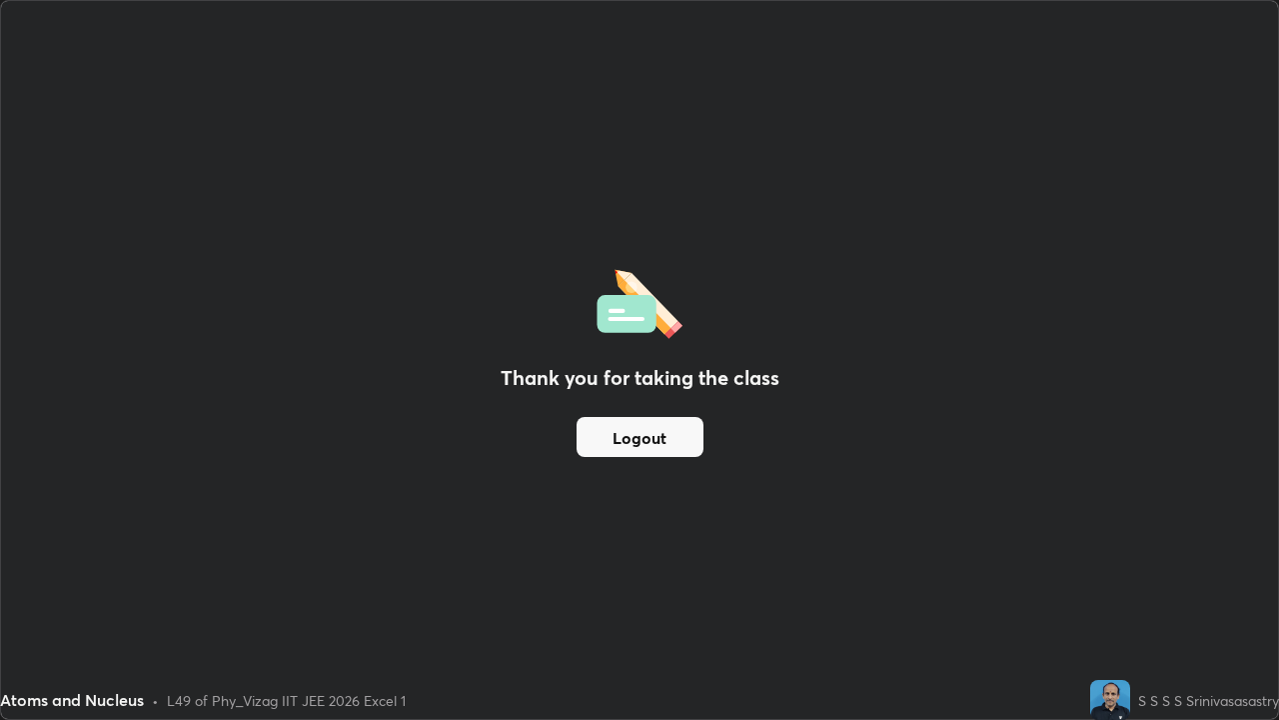
click at [621, 442] on button "Logout" at bounding box center [640, 437] width 127 height 40
click at [616, 434] on button "Logout" at bounding box center [640, 437] width 127 height 40
click at [622, 433] on button "Logout" at bounding box center [640, 437] width 127 height 40
click at [619, 431] on button "Logout" at bounding box center [640, 437] width 127 height 40
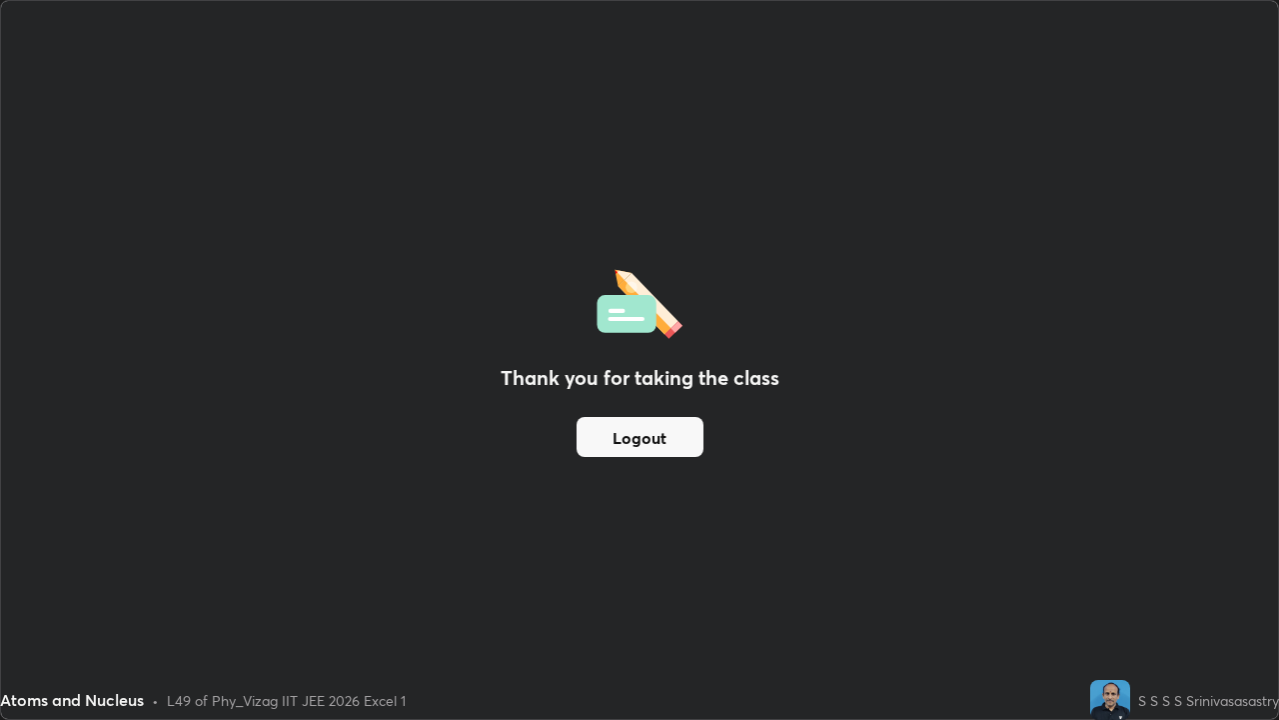
click at [622, 432] on button "Logout" at bounding box center [640, 437] width 127 height 40
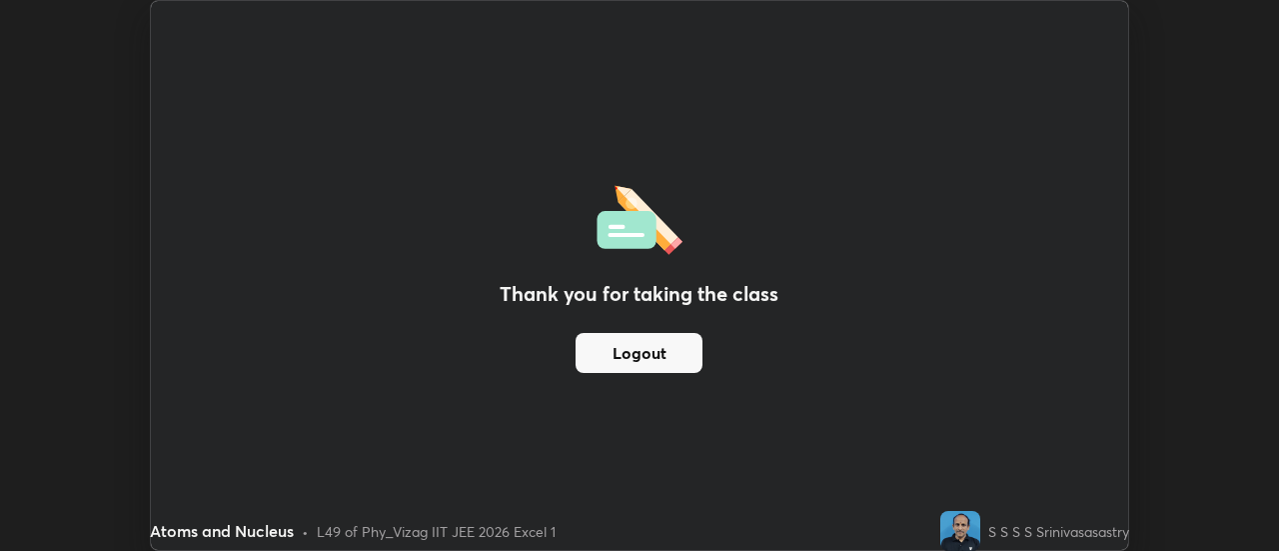
scroll to position [99384, 98655]
